Goal: Transaction & Acquisition: Book appointment/travel/reservation

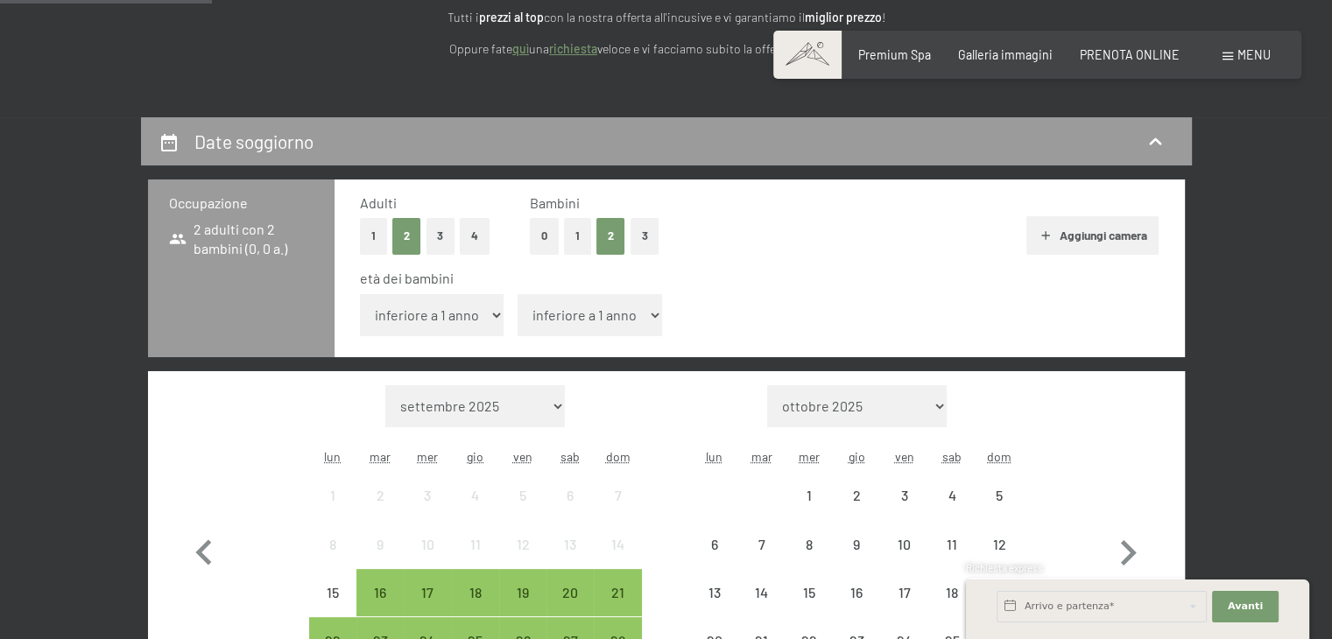
click at [433, 310] on select "inferiore a 1 anno 1 anno 2 anni 3 anni 4 anni 5 anni 6 anni 7 anni 8 anni 9 an…" at bounding box center [432, 315] width 144 height 42
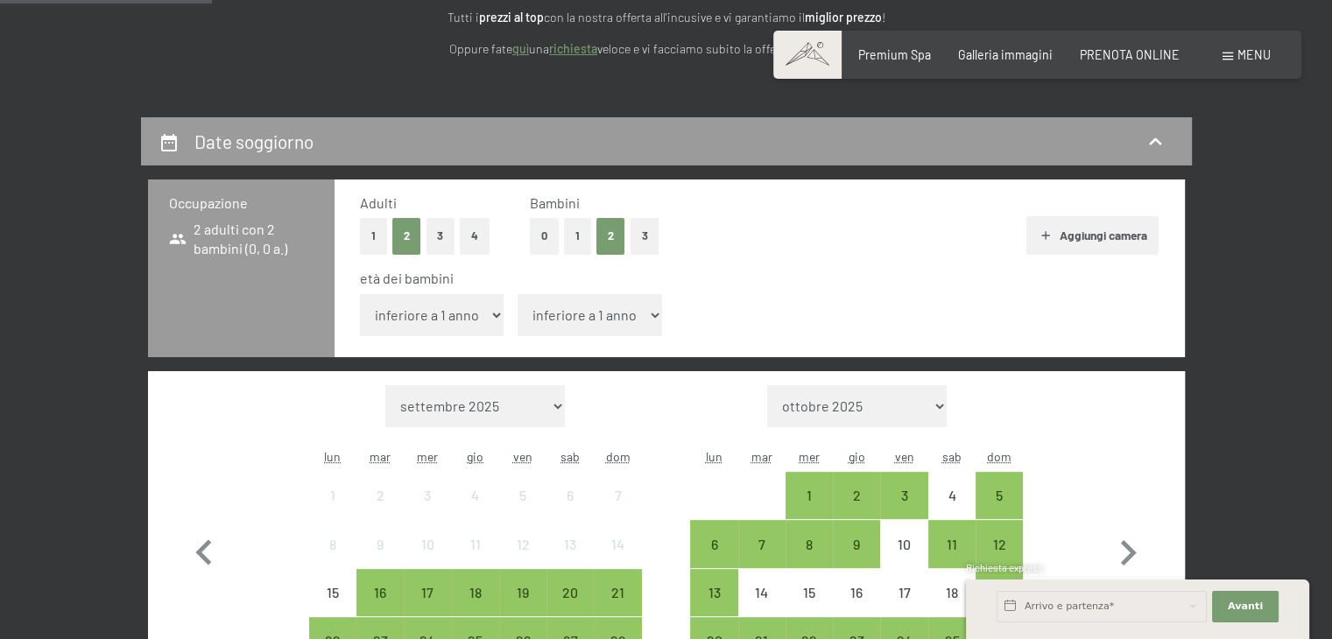
select select "3"
click at [360, 294] on select "inferiore a 1 anno 1 anno 2 anni 3 anni 4 anni 5 anni 6 anni 7 anni 8 anni 9 an…" at bounding box center [432, 315] width 144 height 42
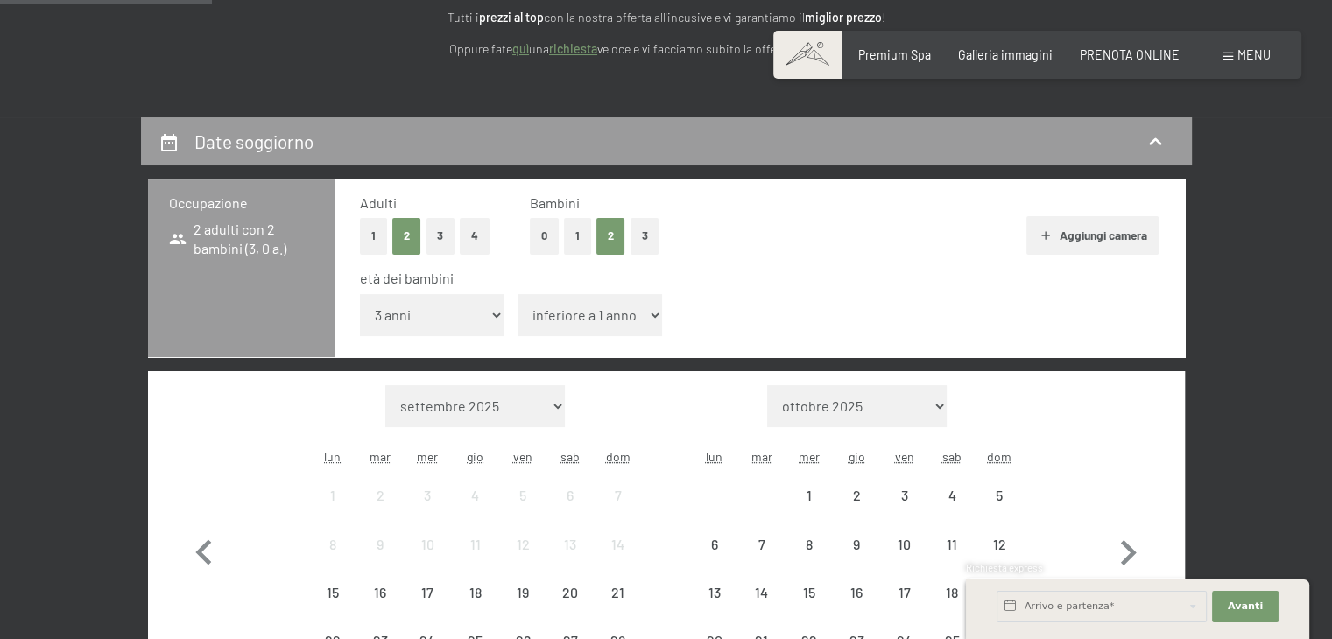
click at [574, 321] on select "inferiore a 1 anno 1 anno 2 anni 3 anni 4 anni 5 anni 6 anni 7 anni 8 anni 9 an…" at bounding box center [590, 315] width 144 height 42
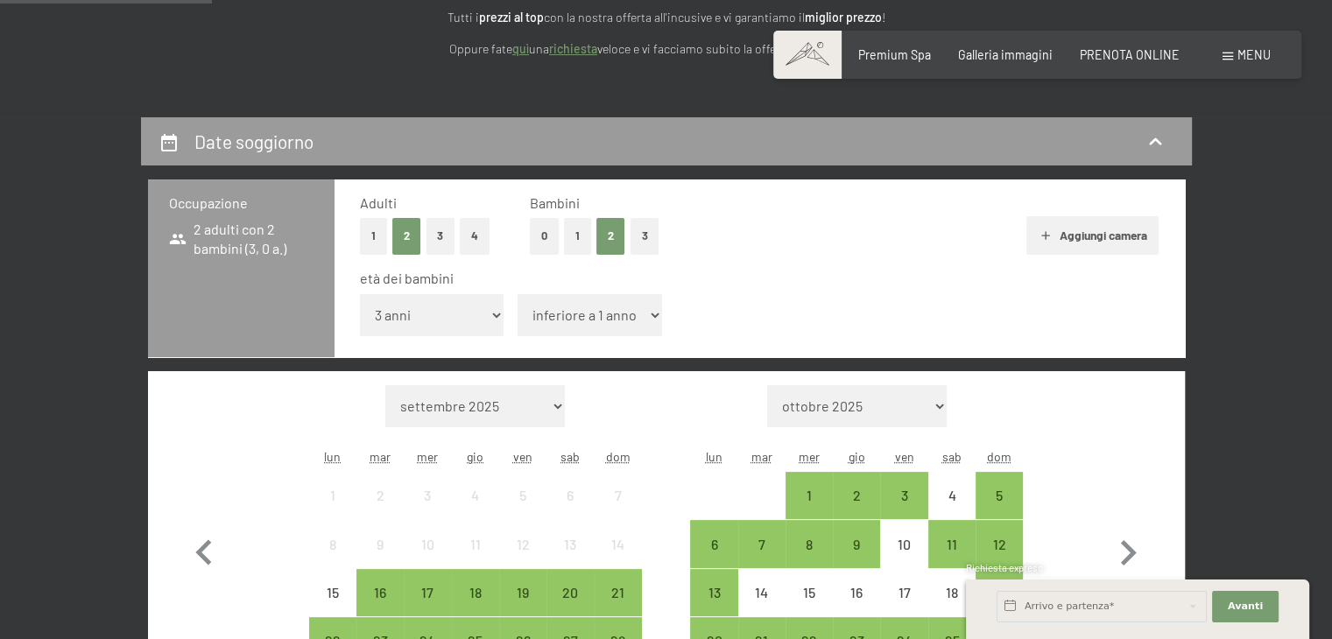
select select "9"
click at [518, 294] on select "inferiore a 1 anno 1 anno 2 anni 3 anni 4 anni 5 anni 6 anni 7 anni 8 anni 9 an…" at bounding box center [590, 315] width 144 height 42
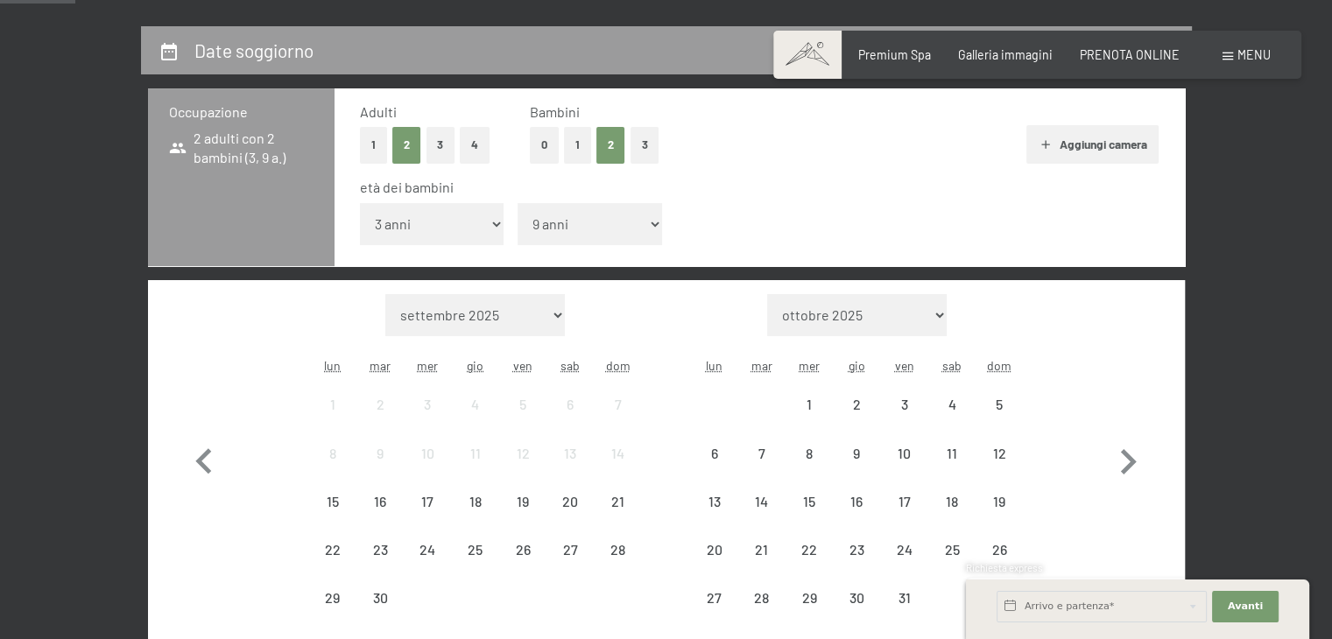
scroll to position [438, 0]
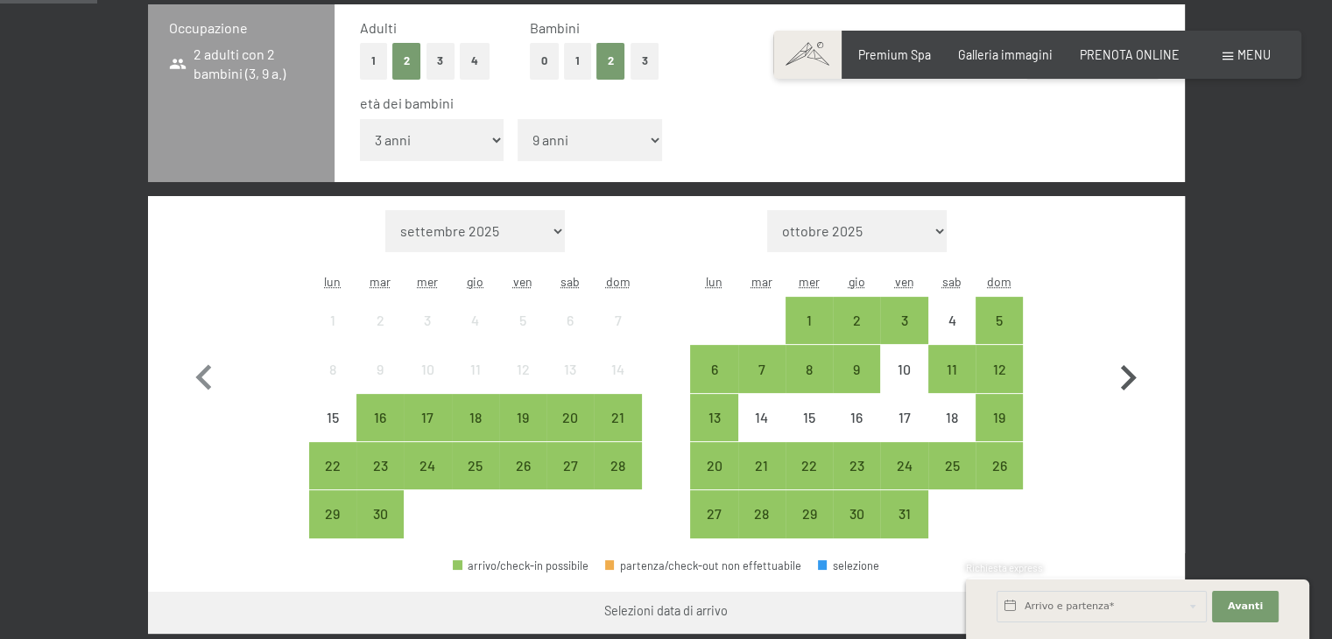
click at [1122, 376] on icon "button" at bounding box center [1128, 378] width 51 height 51
select select "2025-10-01"
select select "2025-11-01"
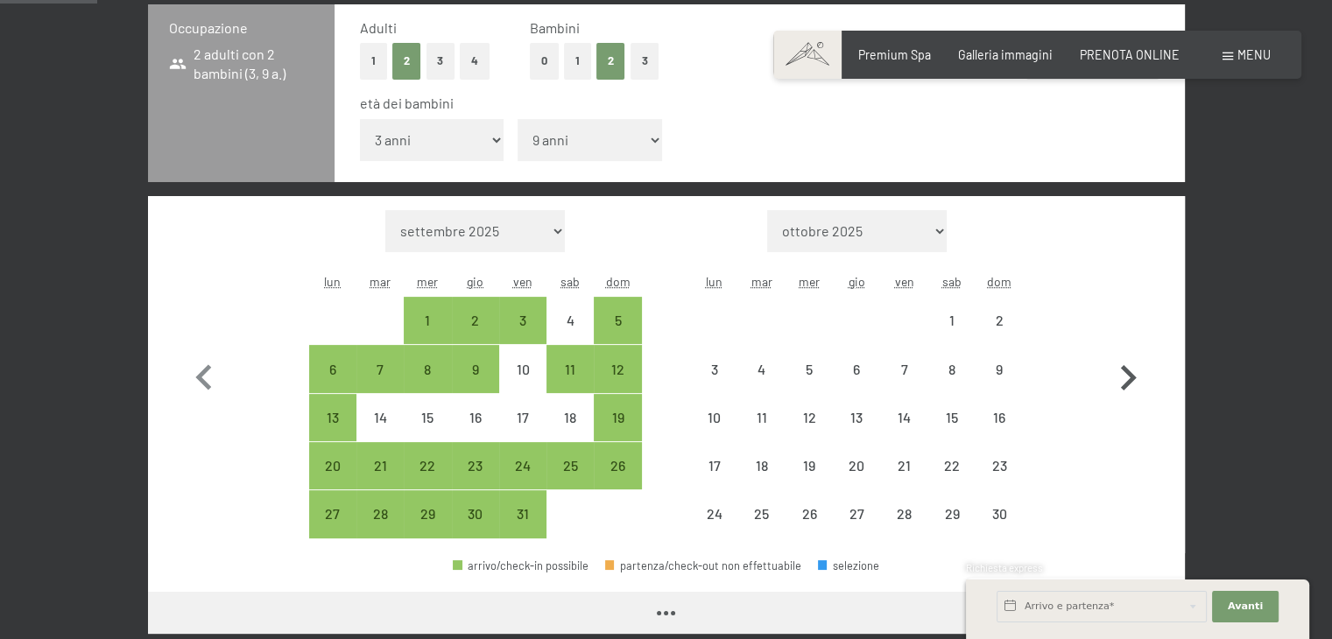
click at [1122, 376] on icon "button" at bounding box center [1128, 378] width 51 height 51
select select "2025-11-01"
select select "2025-12-01"
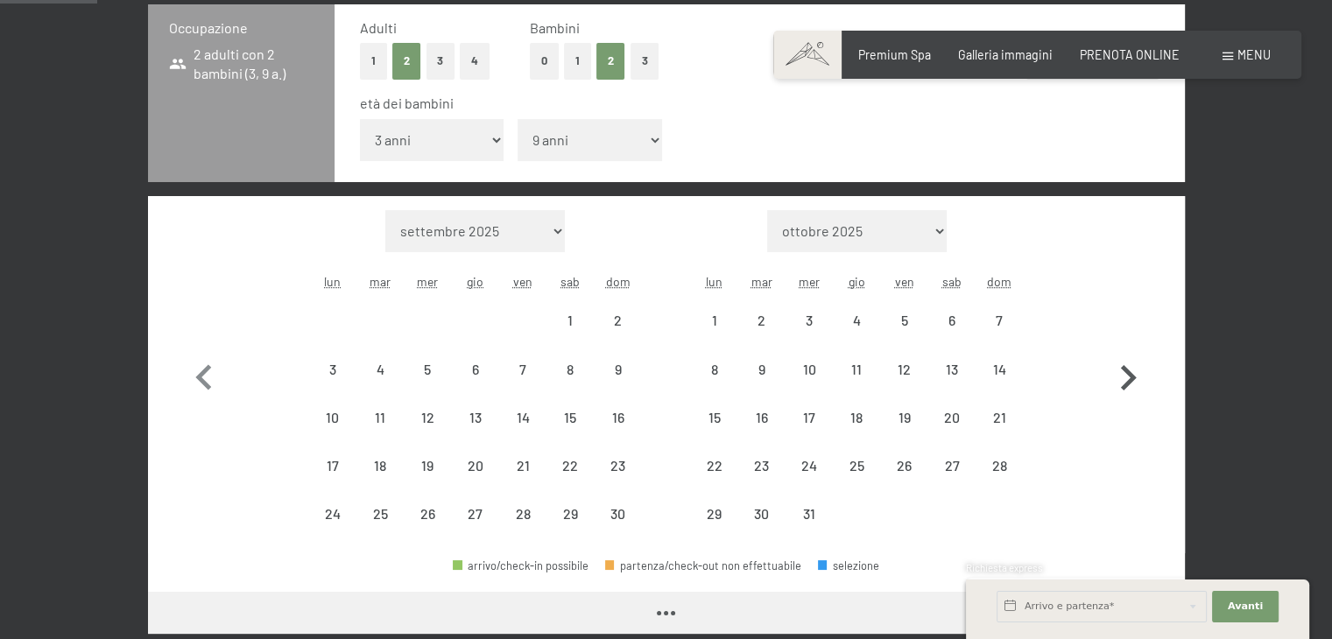
click at [1122, 376] on icon "button" at bounding box center [1128, 378] width 51 height 51
select select "2025-12-01"
select select "2026-01-01"
click at [1122, 376] on icon "button" at bounding box center [1128, 378] width 51 height 51
select select "2026-01-01"
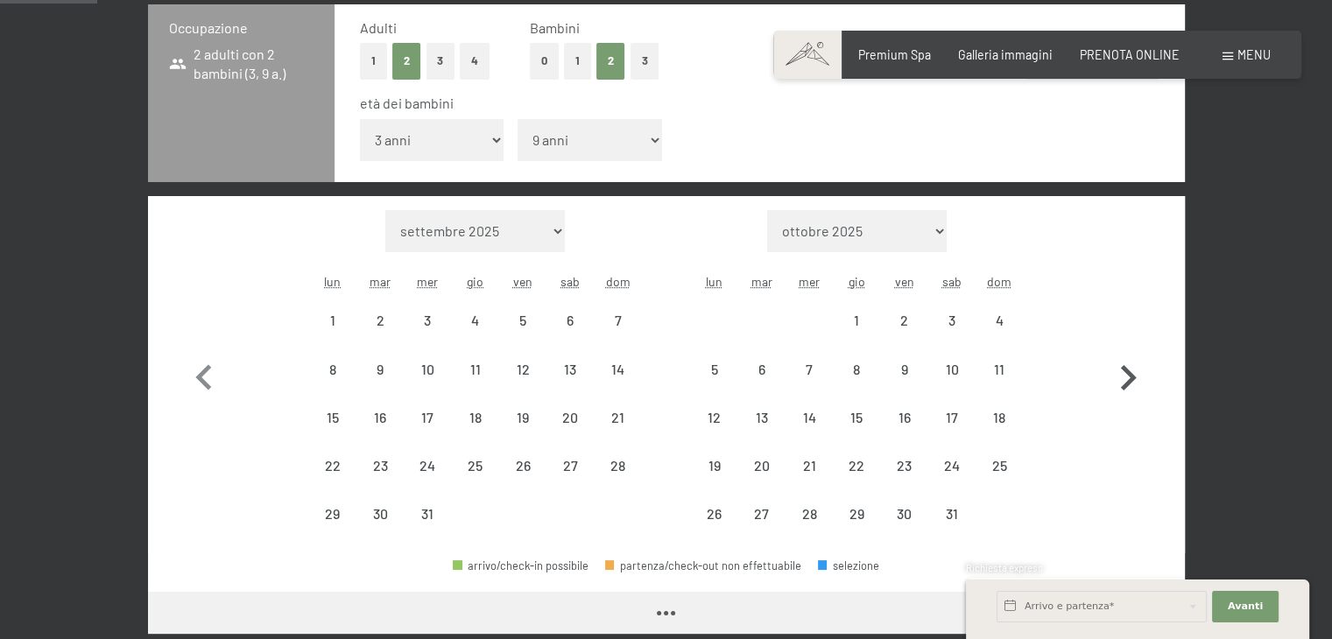
select select "2026-02-01"
click at [1122, 376] on icon "button" at bounding box center [1128, 378] width 51 height 51
select select "2026-02-01"
select select "2026-03-01"
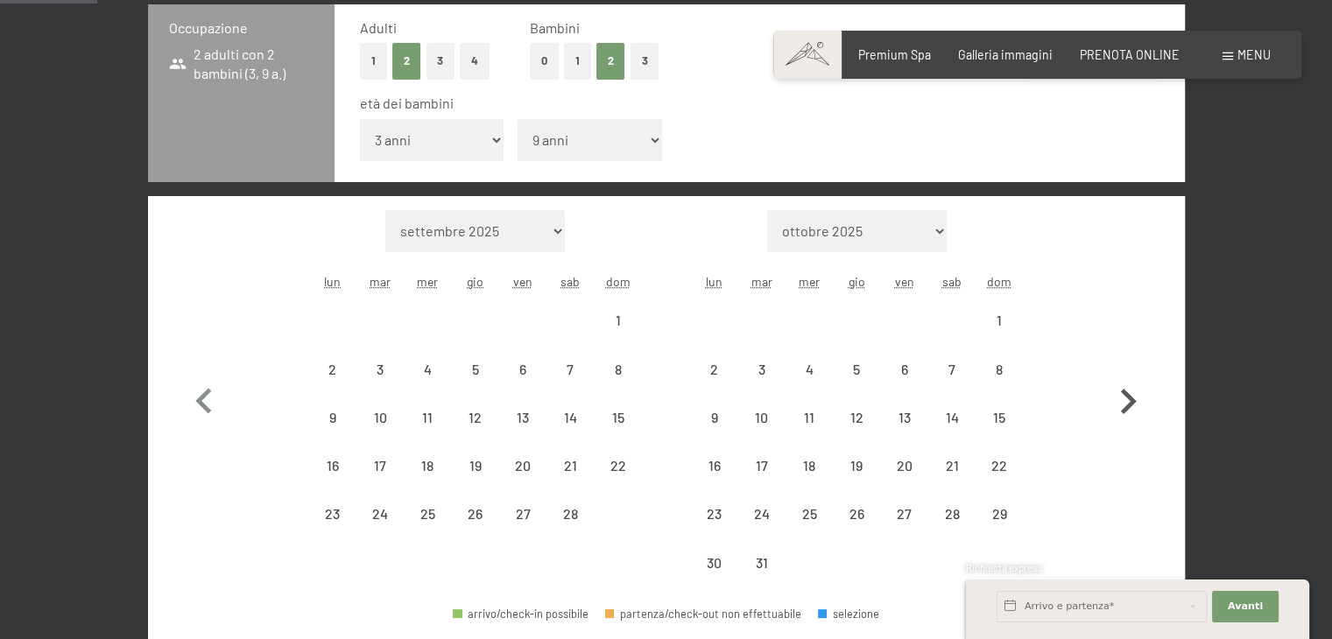
click at [1122, 377] on icon "button" at bounding box center [1128, 402] width 51 height 51
select select "2026-03-01"
select select "2026-04-01"
select select "2026-03-01"
select select "2026-04-01"
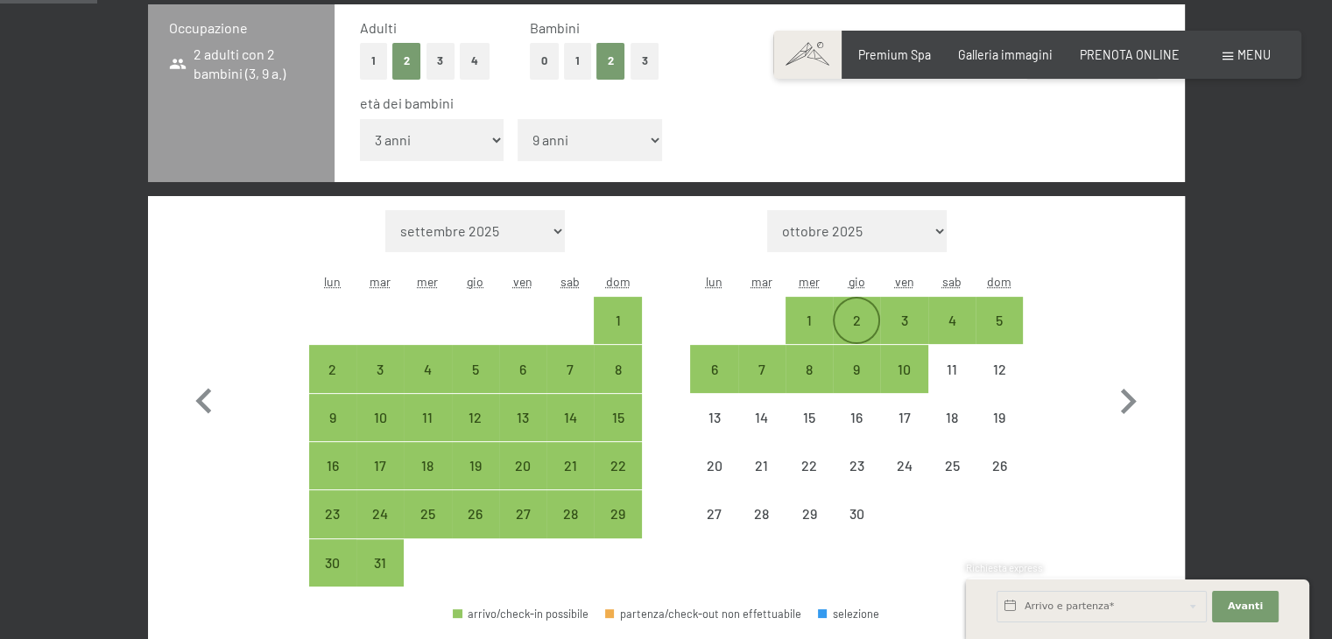
click at [861, 322] on div "2" at bounding box center [857, 336] width 44 height 44
select select "2026-03-01"
select select "2026-04-01"
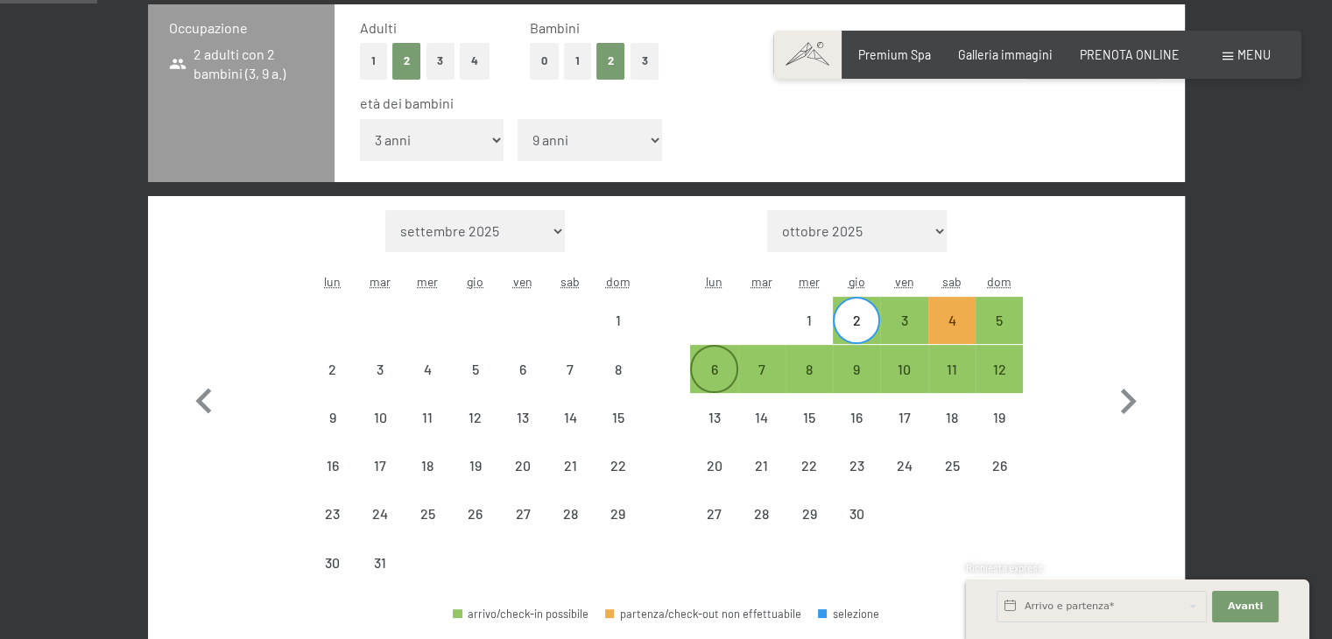
click at [715, 358] on div "6" at bounding box center [714, 369] width 44 height 44
select select "2026-03-01"
select select "2026-04-01"
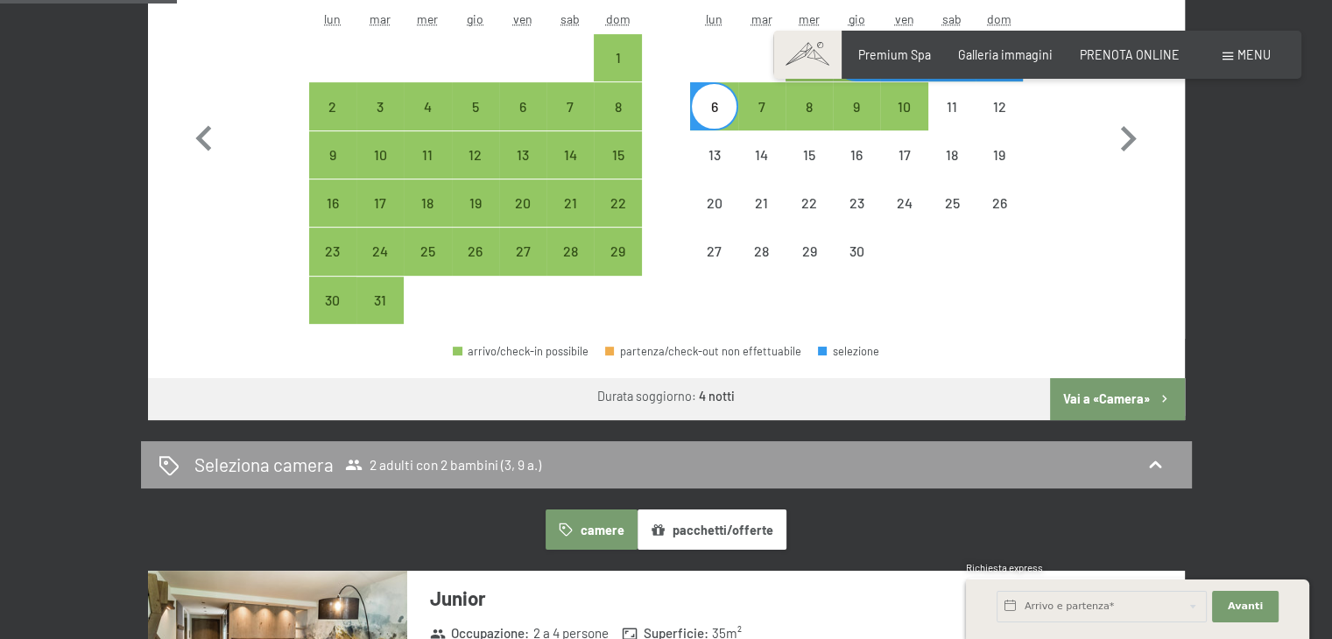
click at [1085, 390] on button "Vai a «Camera»" at bounding box center [1117, 399] width 134 height 42
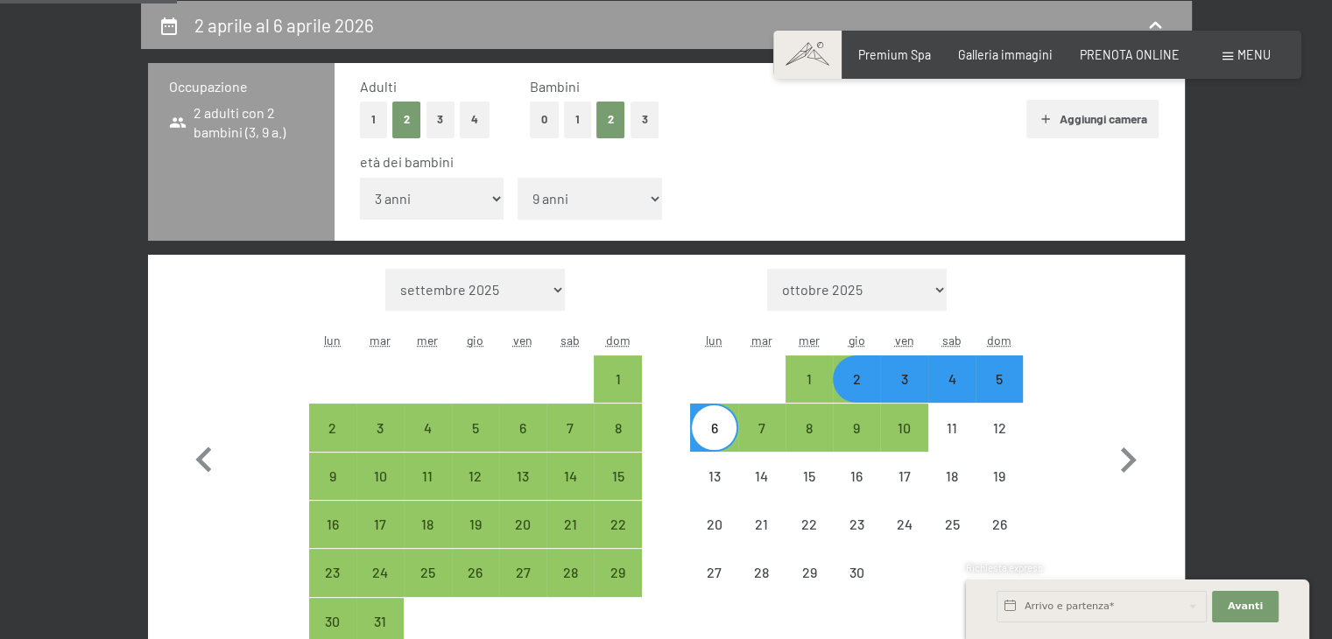
select select "2026-03-01"
select select "2026-04-01"
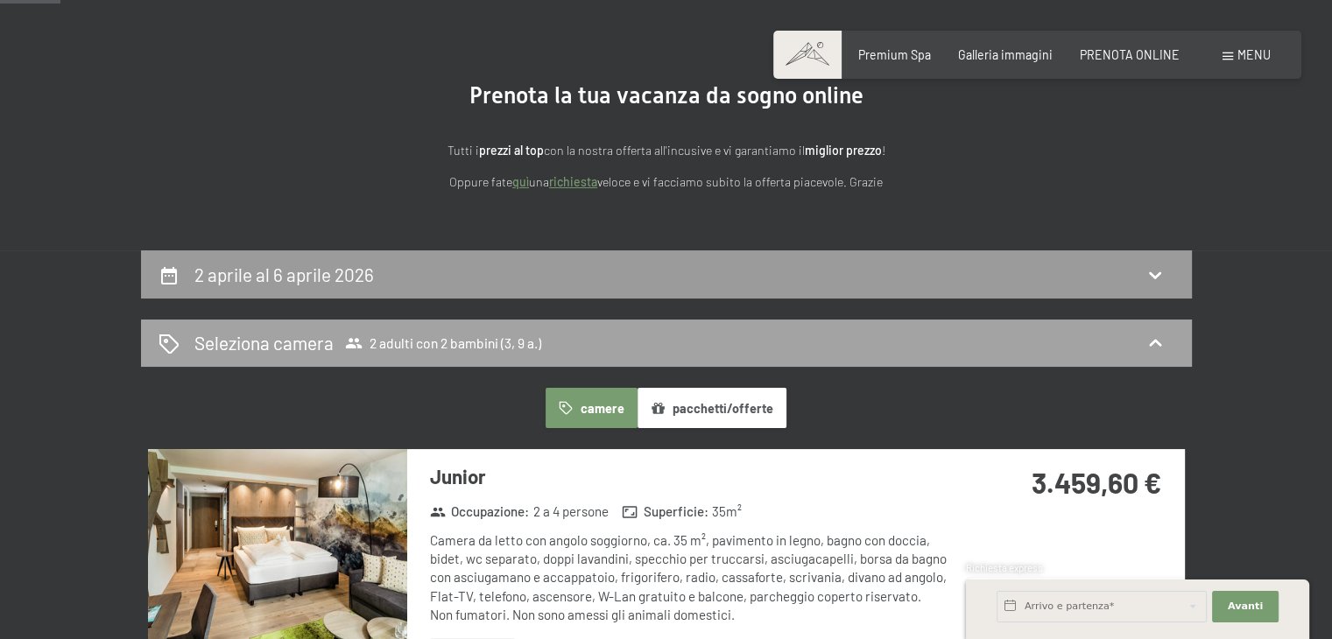
scroll to position [116, 0]
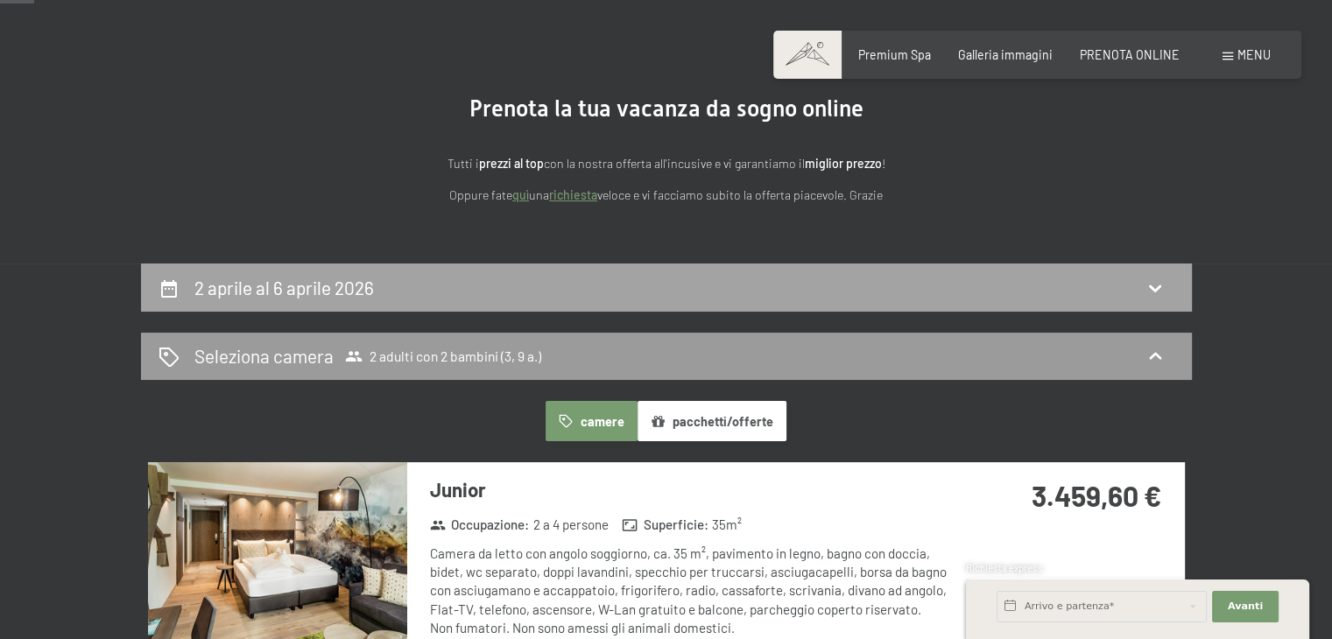
click at [537, 302] on div "2 aprile al 6 aprile 2026" at bounding box center [666, 288] width 1051 height 48
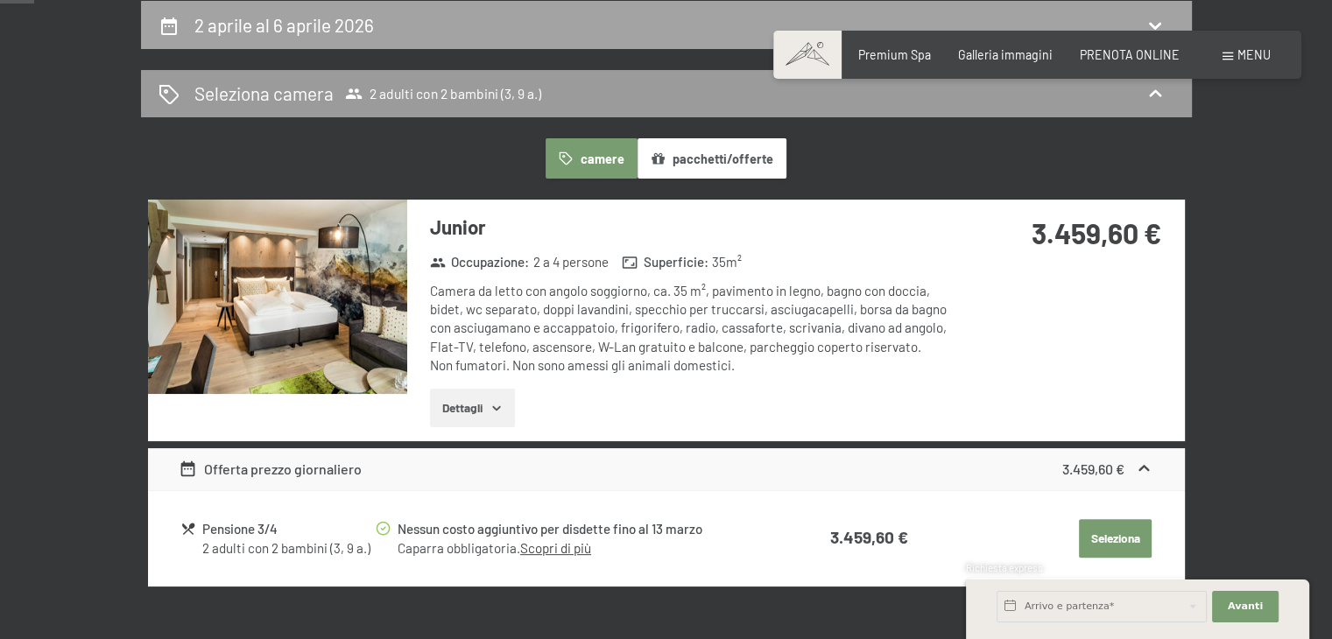
select select "3"
select select "9"
select select "2026-03-01"
select select "2026-04-01"
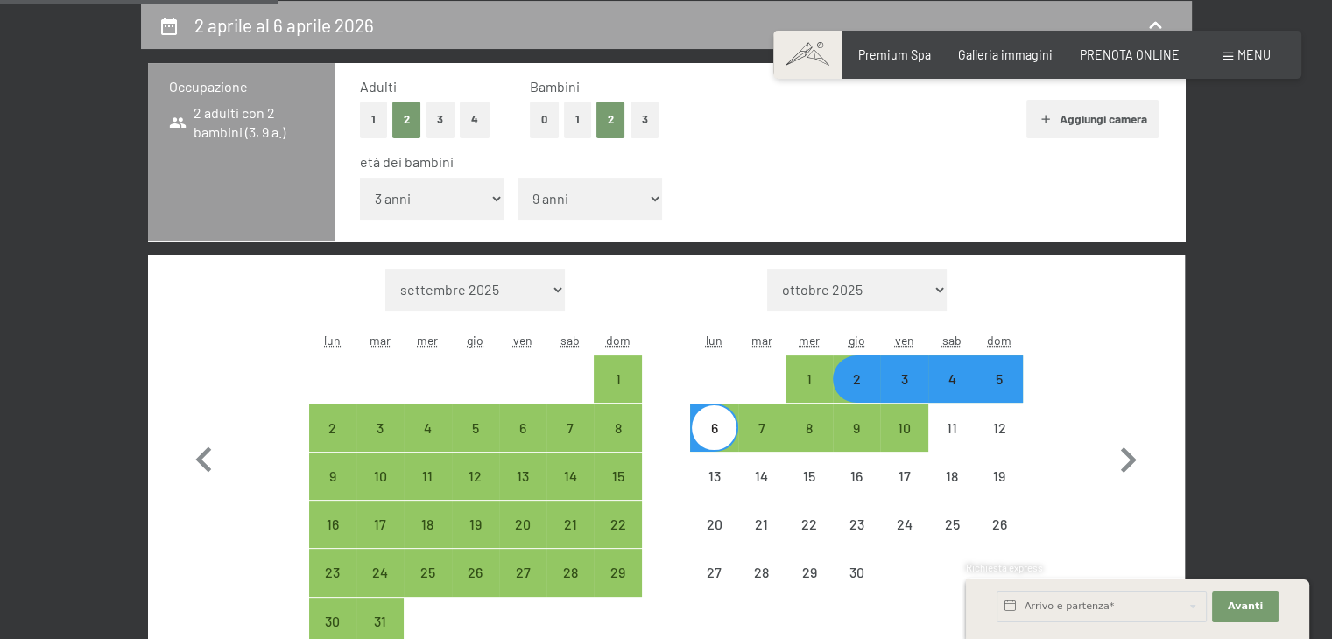
scroll to position [554, 0]
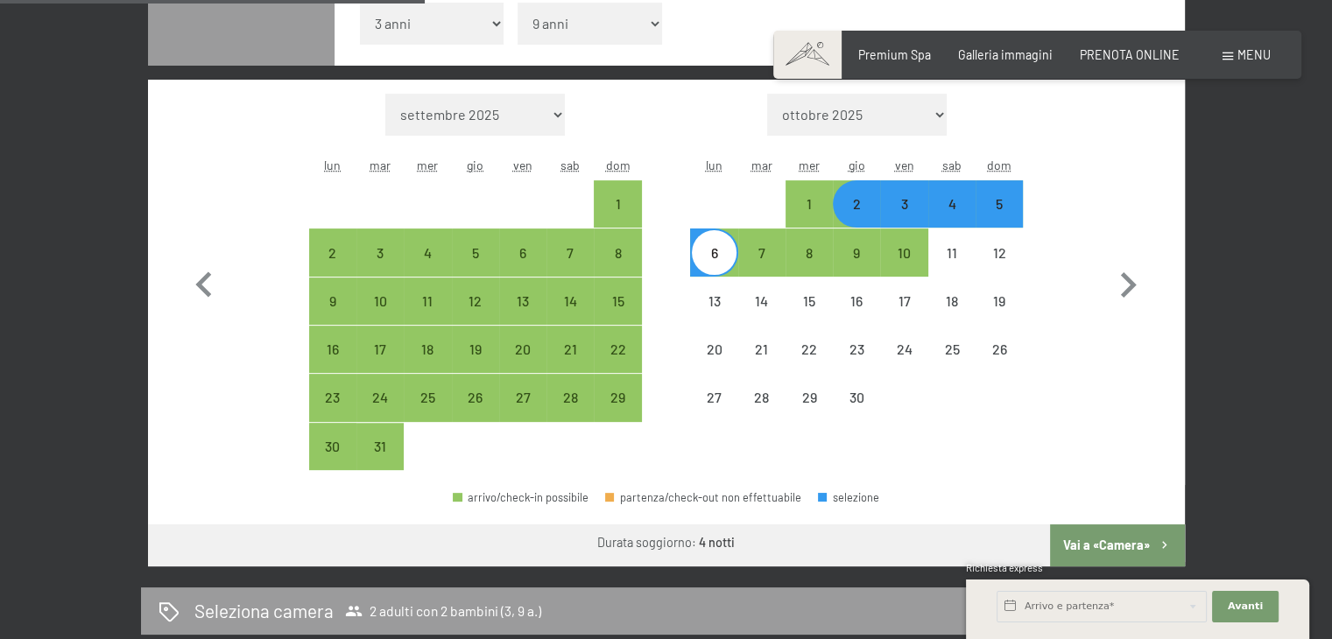
click at [864, 208] on div "2" at bounding box center [857, 219] width 44 height 44
select select "2026-03-01"
select select "2026-04-01"
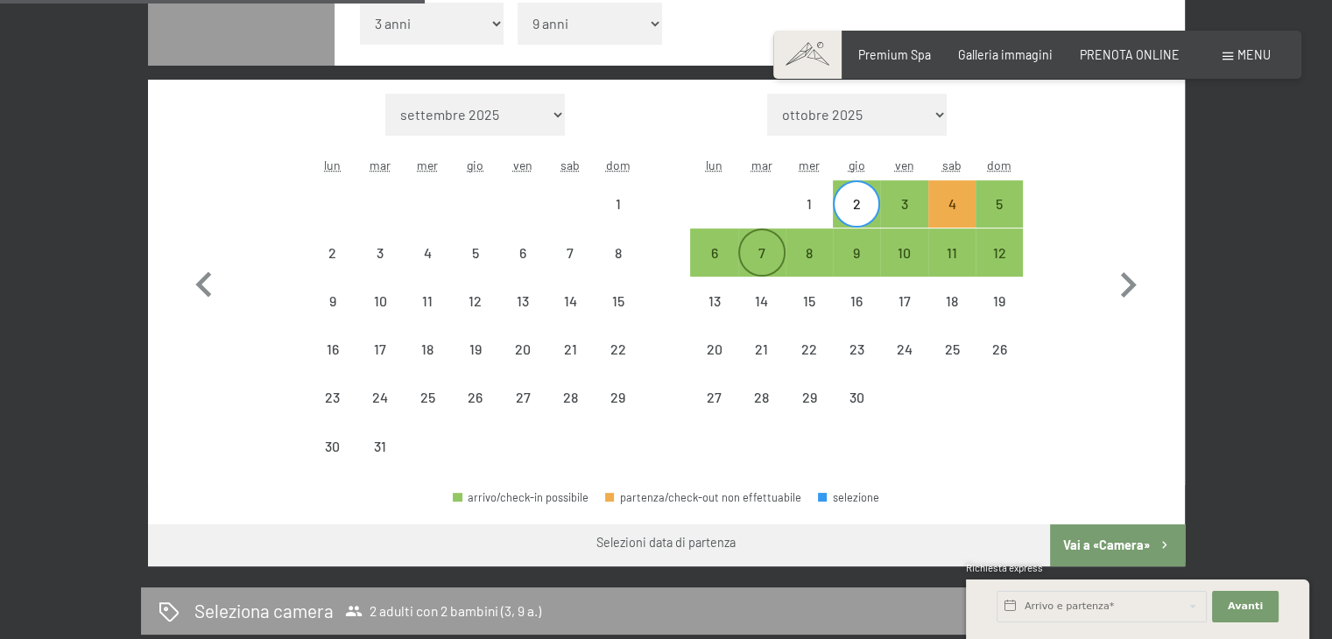
click at [771, 250] on div "7" at bounding box center [762, 268] width 44 height 44
select select "2026-03-01"
select select "2026-04-01"
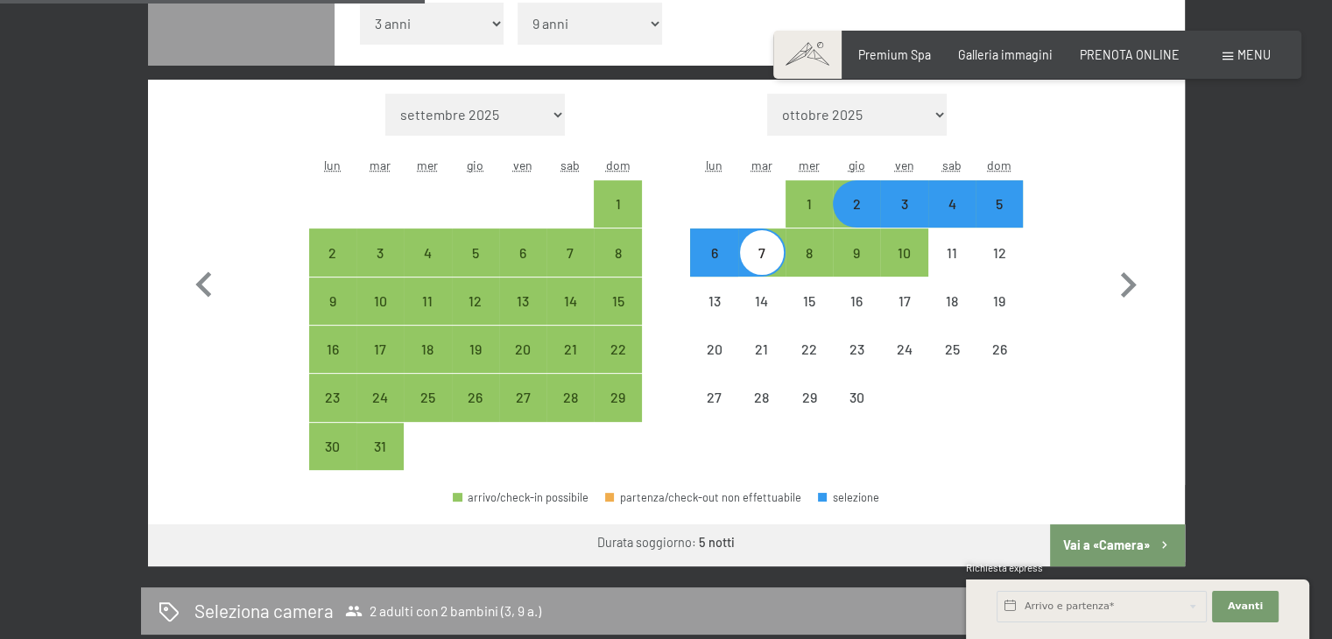
click at [1082, 546] on button "Vai a «Camera»" at bounding box center [1117, 546] width 134 height 42
select select "2026-03-01"
select select "2026-04-01"
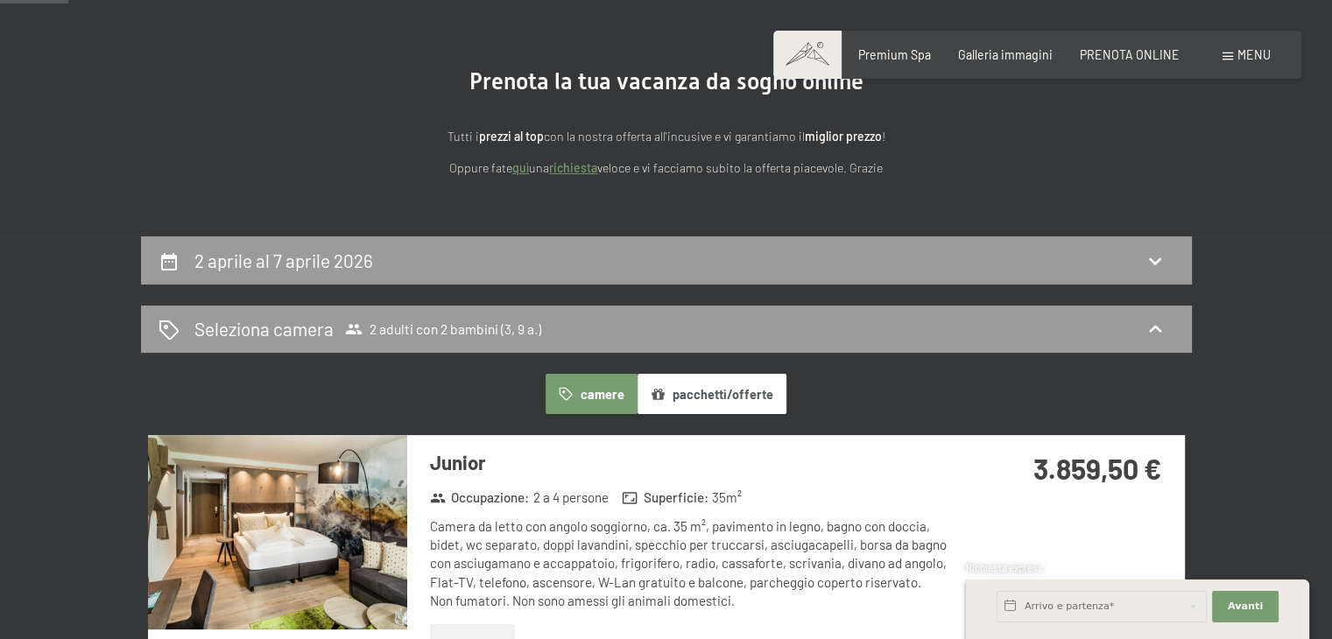
scroll to position [116, 0]
